Goal: Task Accomplishment & Management: Manage account settings

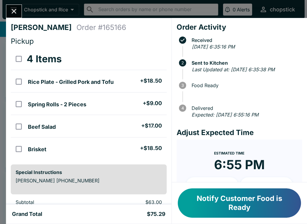
click at [14, 10] on icon "Close" at bounding box center [14, 11] width 8 height 8
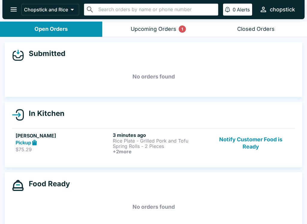
click at [237, 148] on button "Notify Customer Food is Ready" at bounding box center [250, 143] width 81 height 22
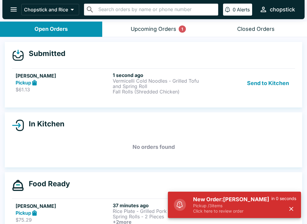
click at [260, 76] on button "Send to Kitchen" at bounding box center [267, 83] width 47 height 22
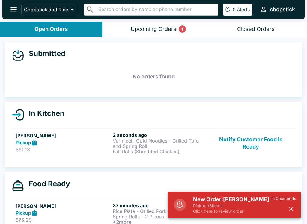
click at [75, 151] on p "$61.13" at bounding box center [63, 149] width 95 height 6
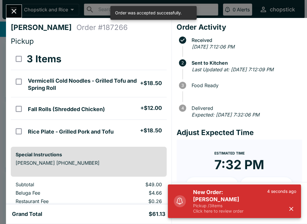
click at [229, 204] on p "Pickup / 3 items" at bounding box center [230, 205] width 74 height 5
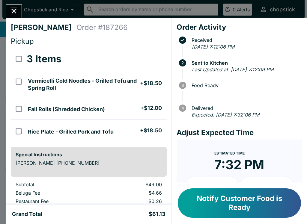
click at [241, 204] on button "Notify Customer Food is Ready" at bounding box center [239, 202] width 123 height 29
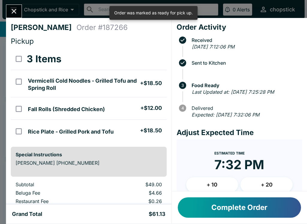
click at [16, 16] on button "Close" at bounding box center [13, 11] width 15 height 13
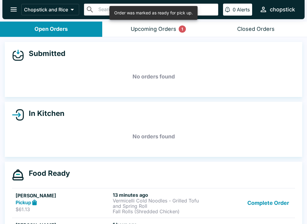
click at [158, 28] on div "Upcoming Orders 1" at bounding box center [154, 29] width 46 height 7
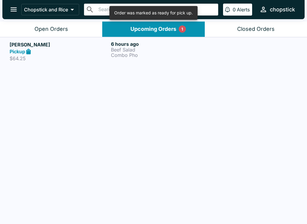
click at [55, 29] on div "Open Orders" at bounding box center [51, 29] width 34 height 7
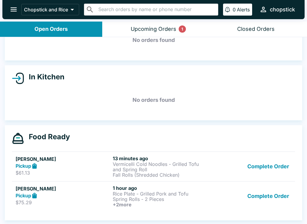
scroll to position [37, 0]
click at [275, 204] on button "Complete Order" at bounding box center [268, 196] width 46 height 22
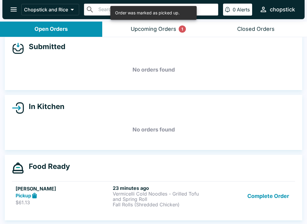
scroll to position [7, 0]
click at [183, 200] on p "Vermicelli Cold Noodles - Grilled Tofu and Spring Roll" at bounding box center [160, 196] width 95 height 11
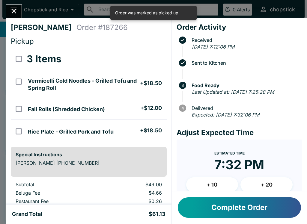
click at [15, 10] on icon "Close" at bounding box center [14, 11] width 5 height 5
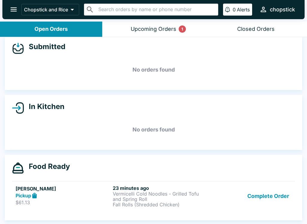
click at [156, 33] on button "Upcoming Orders 1" at bounding box center [153, 29] width 102 height 15
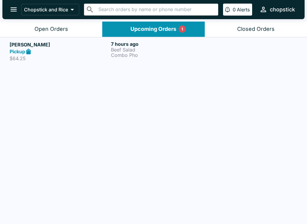
click at [108, 49] on div "Pickup" at bounding box center [59, 51] width 99 height 7
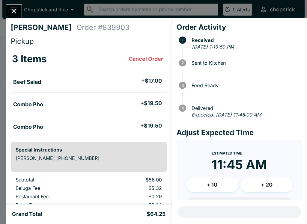
click at [14, 7] on icon "Close" at bounding box center [14, 11] width 8 height 8
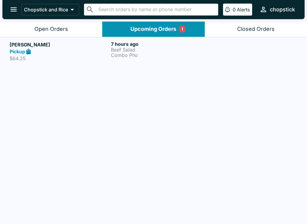
click at [41, 30] on div "Open Orders" at bounding box center [51, 29] width 34 height 7
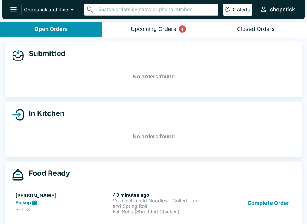
click at [228, 137] on h5 "No orders found" at bounding box center [153, 137] width 283 height 22
click at [147, 34] on button "Upcoming Orders 1" at bounding box center [153, 29] width 102 height 15
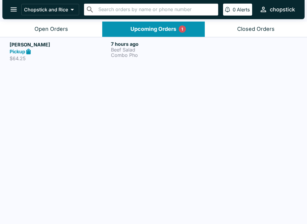
click at [54, 19] on header "Chopstick and Rice ​ ​ 0 Alerts chopstick" at bounding box center [153, 11] width 307 height 22
click at [85, 27] on button "Open Orders" at bounding box center [51, 29] width 102 height 15
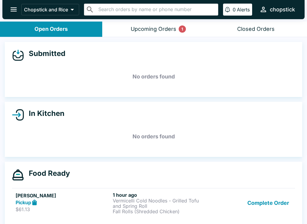
click at [165, 34] on button "Upcoming Orders 1" at bounding box center [153, 29] width 102 height 15
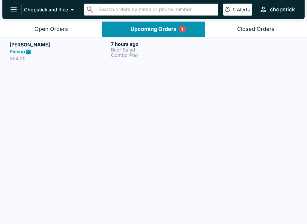
click at [165, 34] on button "Upcoming Orders 1" at bounding box center [153, 29] width 102 height 15
click at [132, 50] on p "Beef Salad" at bounding box center [160, 49] width 99 height 5
